Goal: Task Accomplishment & Management: Complete application form

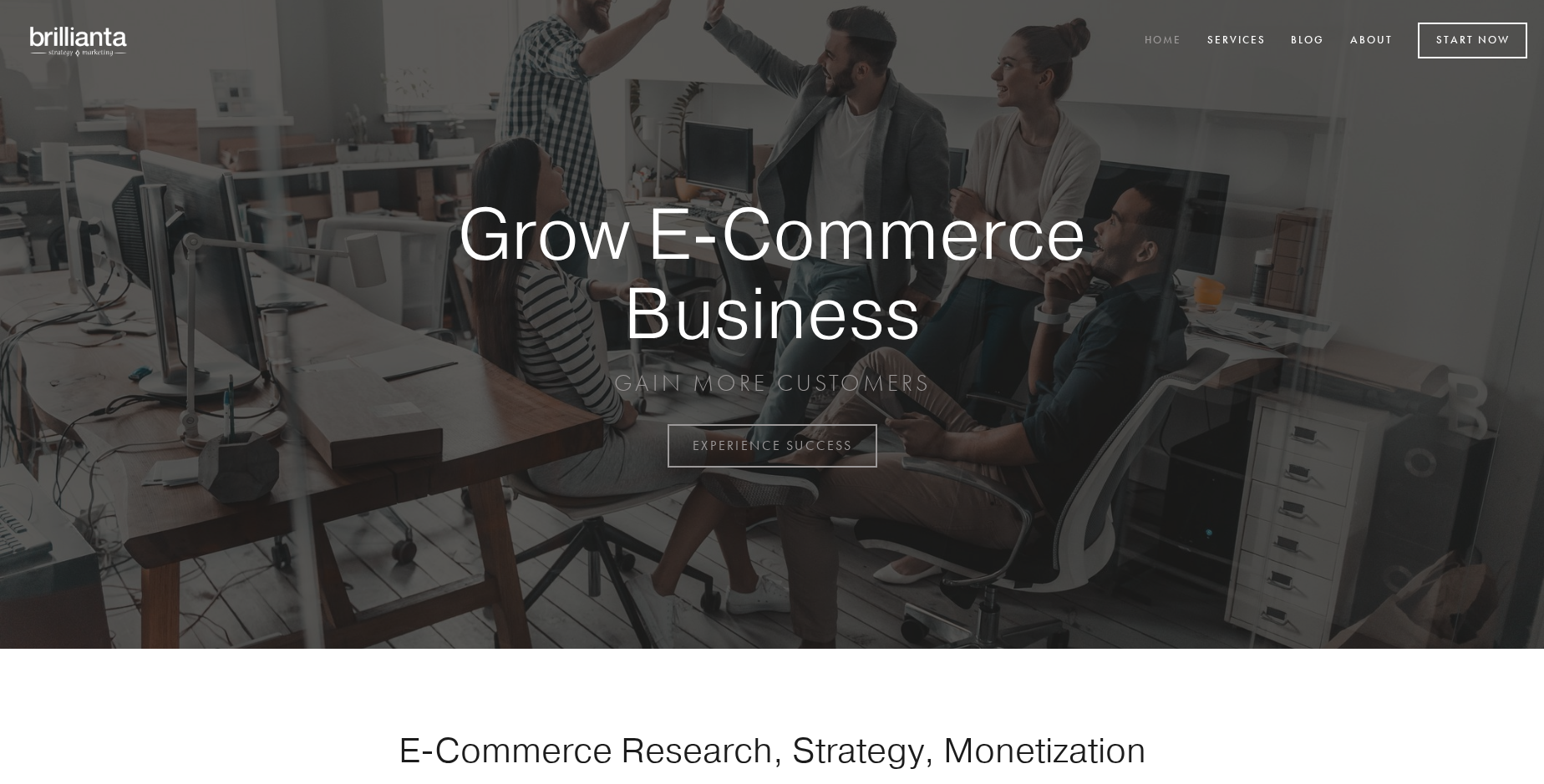
scroll to position [4378, 0]
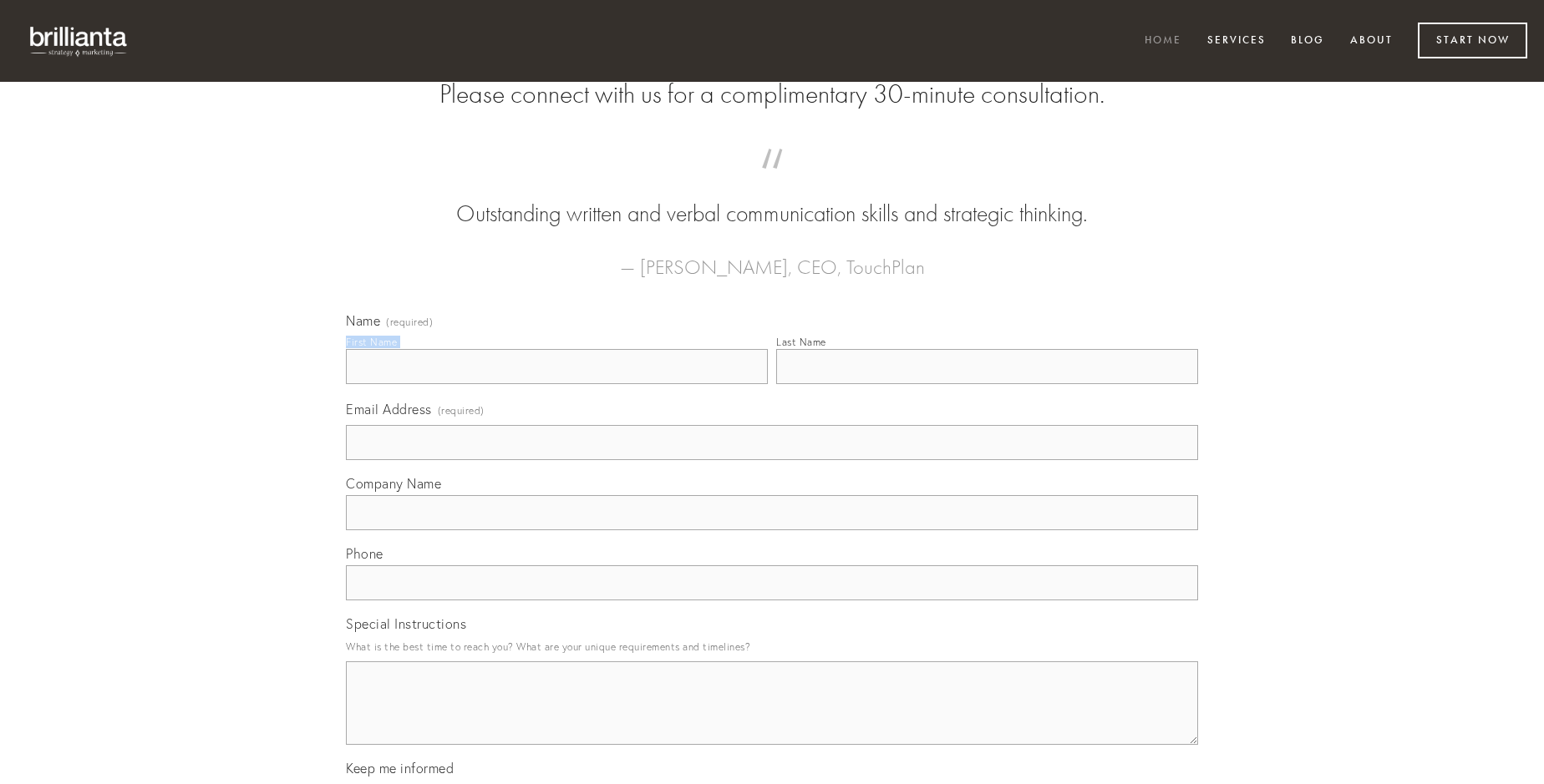
type input "[PERSON_NAME]"
click at [987, 384] on input "Last Name" at bounding box center [987, 366] width 422 height 35
type input "[PERSON_NAME]"
click at [772, 460] on input "Email Address (required)" at bounding box center [772, 442] width 852 height 35
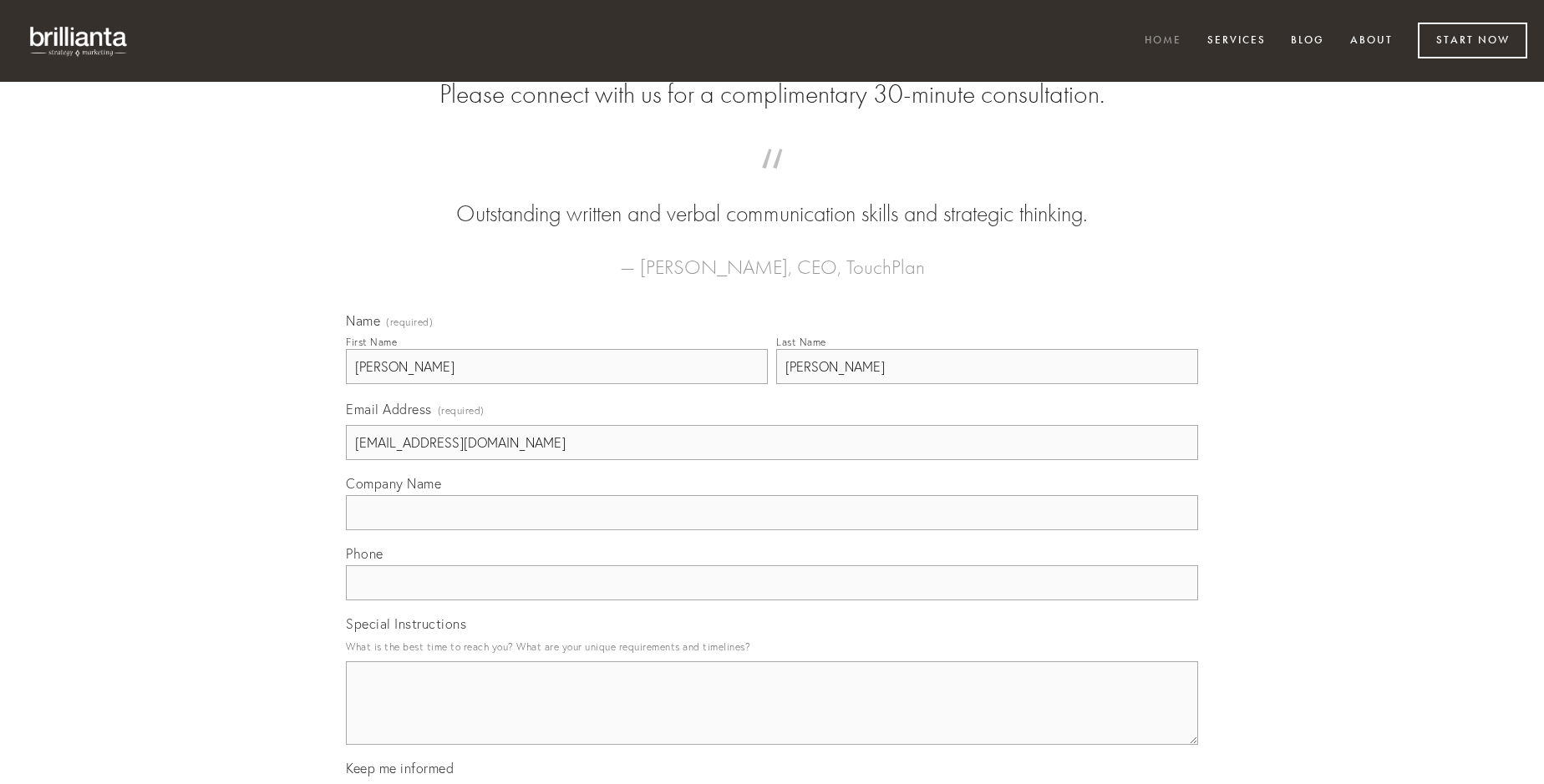
type input "[EMAIL_ADDRESS][DOMAIN_NAME]"
click at [772, 530] on input "Company Name" at bounding box center [772, 512] width 852 height 35
type input "statua"
click at [772, 600] on input "text" at bounding box center [772, 582] width 852 height 35
click at [772, 718] on textarea "Special Instructions" at bounding box center [772, 703] width 852 height 84
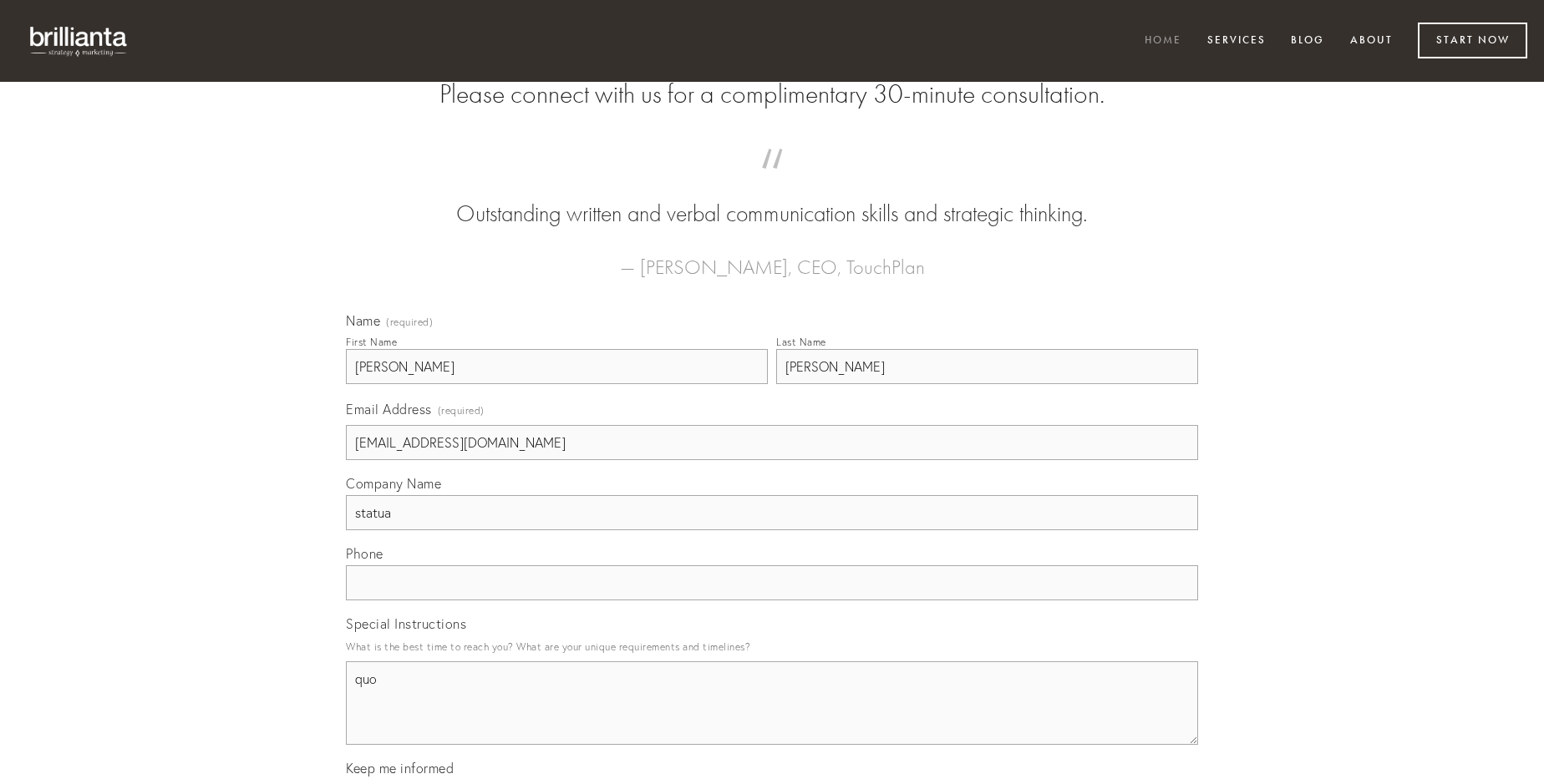
type textarea "quo"
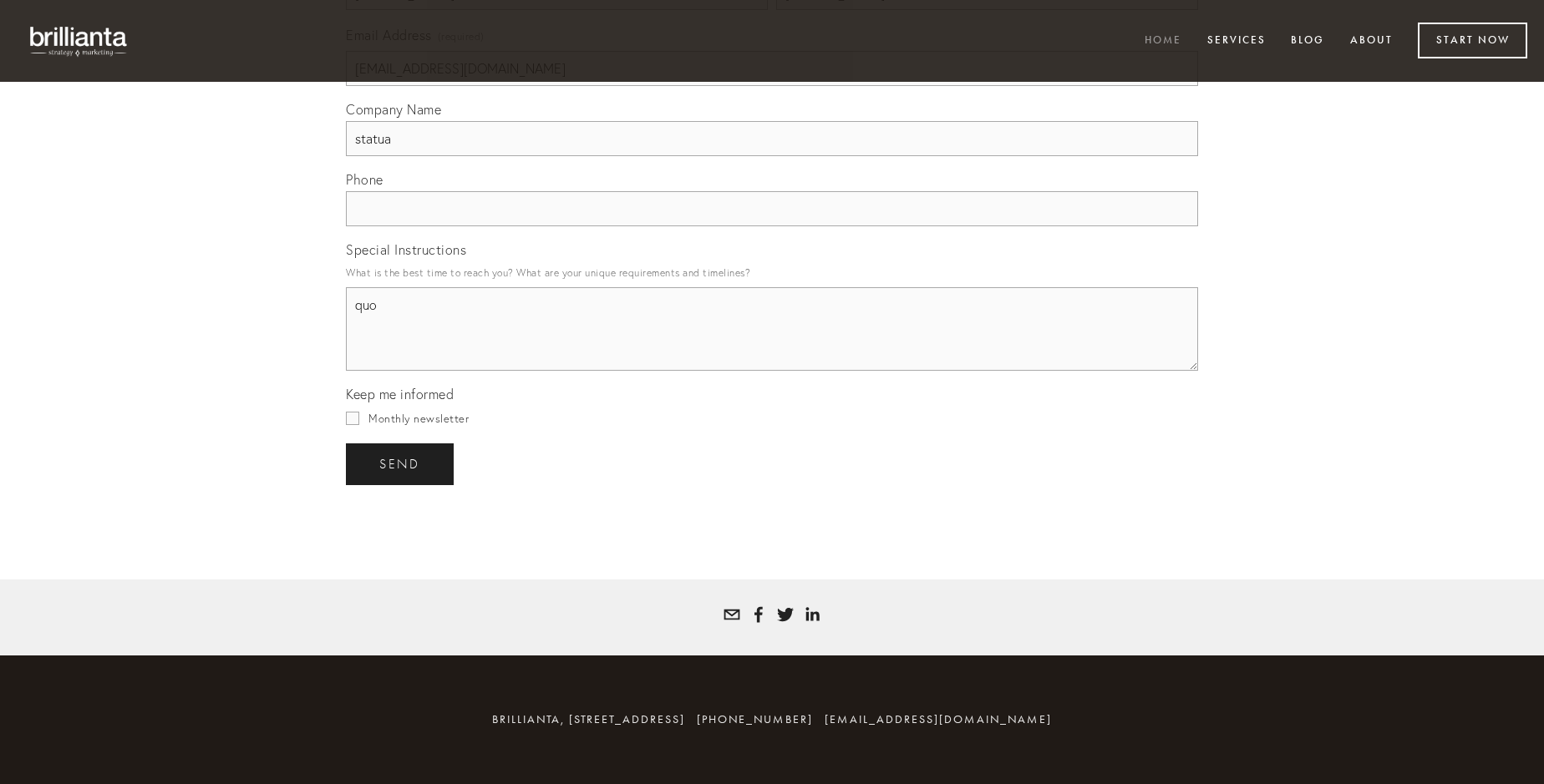
click at [401, 464] on span "send" at bounding box center [399, 464] width 41 height 15
